Goal: Transaction & Acquisition: Purchase product/service

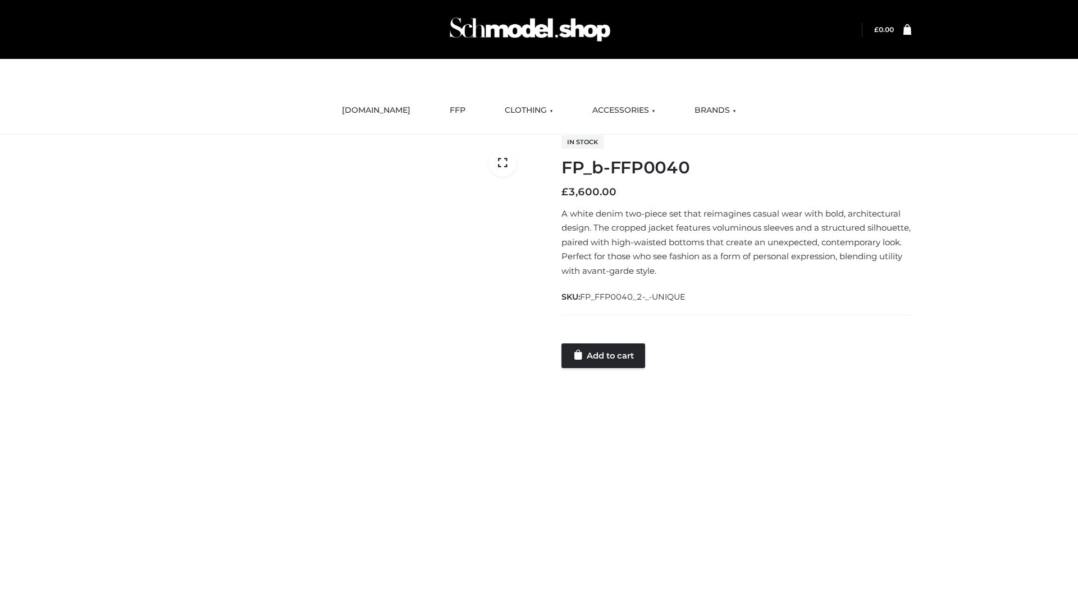
click at [604, 355] on link "Add to cart" at bounding box center [603, 355] width 84 height 25
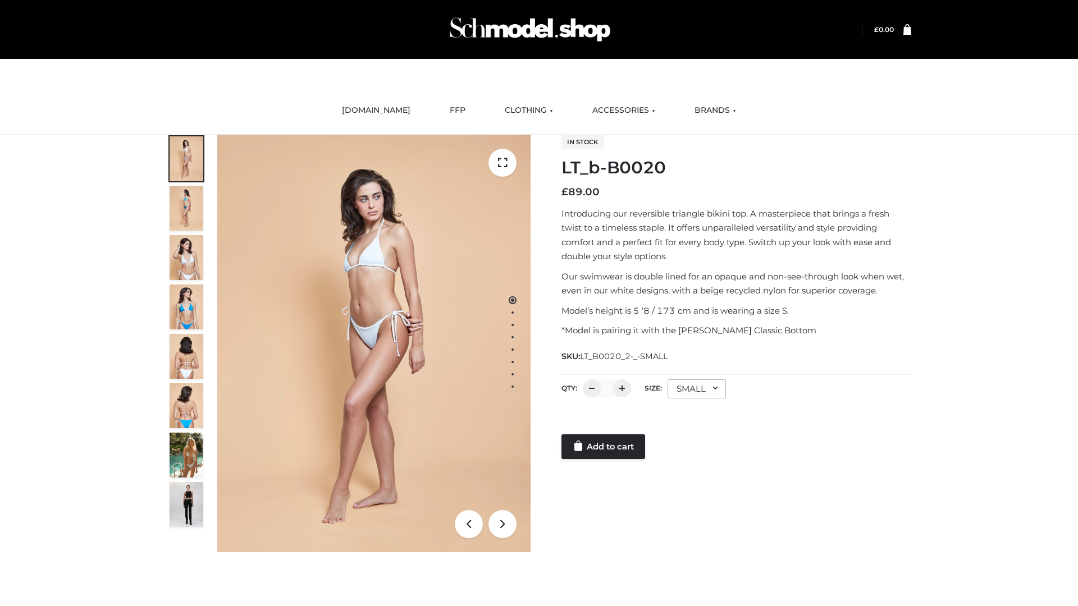
click at [604, 447] on link "Add to cart" at bounding box center [603, 446] width 84 height 25
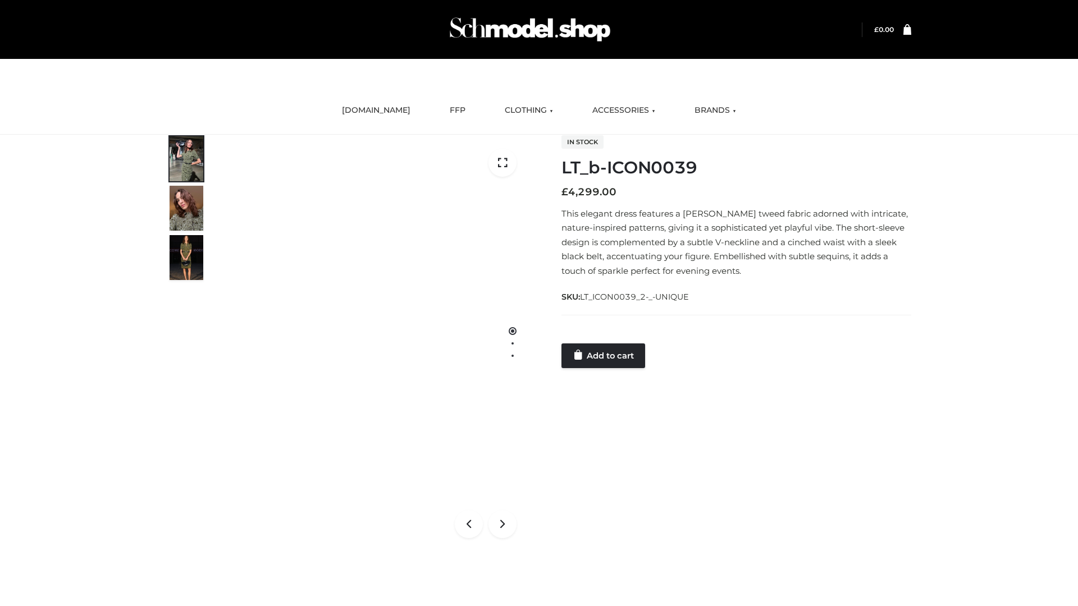
click at [604, 355] on link "Add to cart" at bounding box center [603, 355] width 84 height 25
